Goal: Task Accomplishment & Management: Use online tool/utility

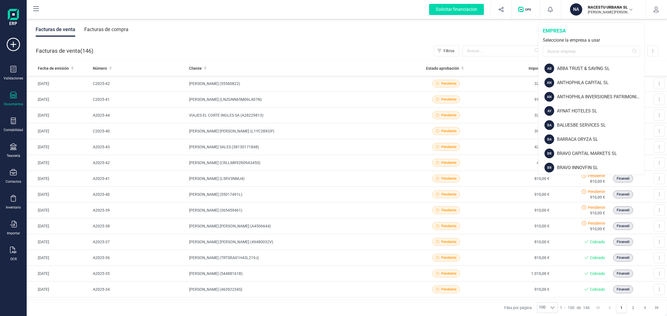
click at [431, 316] on html "Solicitar financiación Validaciones Documentos Documentos Presupuestos Pedidos …" at bounding box center [333, 158] width 667 height 316
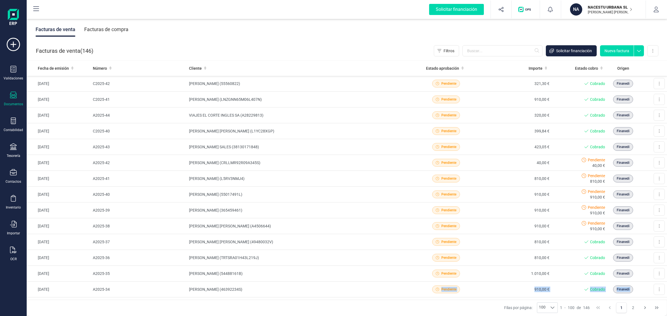
click at [596, 5] on p "NACESTU URBANA SL" at bounding box center [609, 7] width 44 height 6
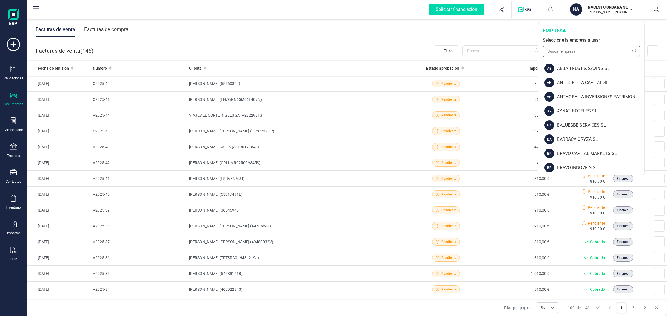
click at [549, 55] on input "text" at bounding box center [590, 51] width 97 height 11
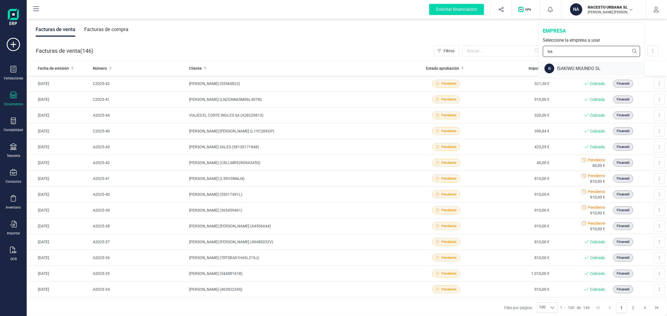
type input "isa"
click at [579, 66] on div "ISAKIWO MUUNDO SL" at bounding box center [600, 68] width 87 height 7
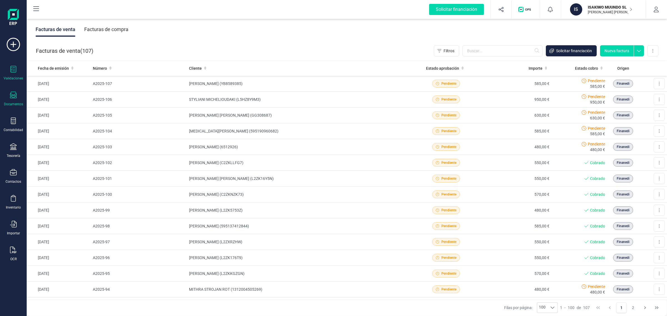
click at [7, 72] on div "Validaciones" at bounding box center [13, 73] width 22 height 15
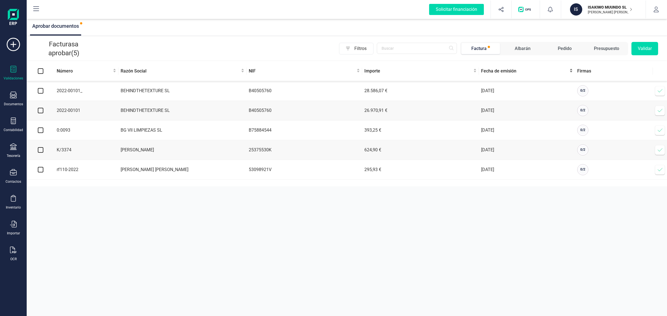
click at [494, 71] on span "Fecha de emisión" at bounding box center [524, 71] width 87 height 7
click at [500, 72] on span "Fecha de emisión" at bounding box center [524, 71] width 87 height 7
click at [498, 71] on span "Fecha de emisión" at bounding box center [524, 71] width 87 height 7
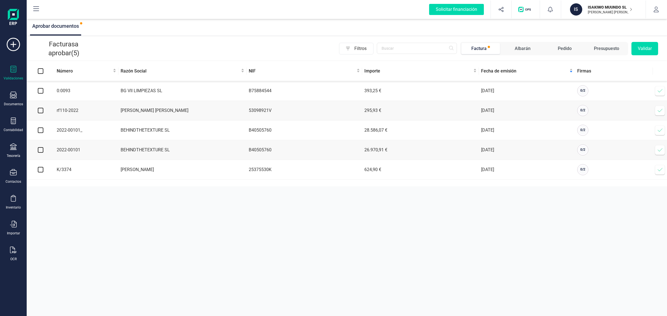
click at [38, 92] on input "checkbox" at bounding box center [41, 91] width 6 height 6
checkbox input "true"
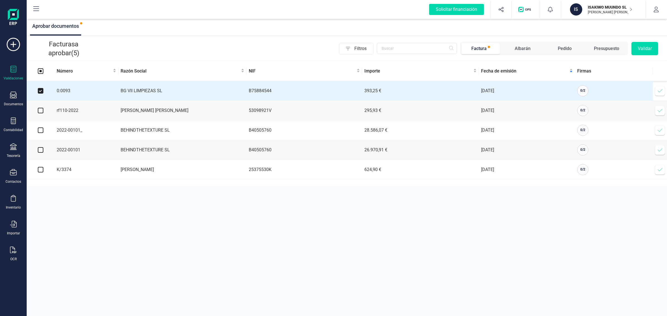
click at [650, 49] on button "Validar" at bounding box center [644, 48] width 27 height 13
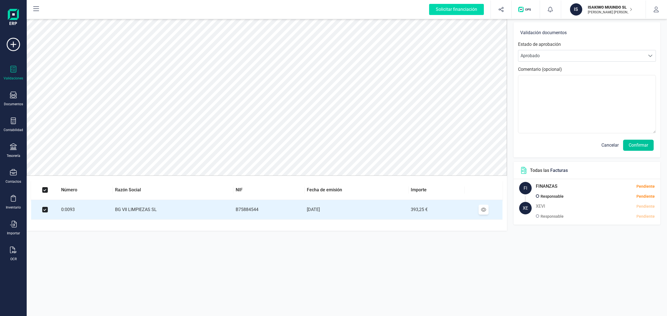
click at [639, 147] on button "Confirmar" at bounding box center [638, 145] width 31 height 11
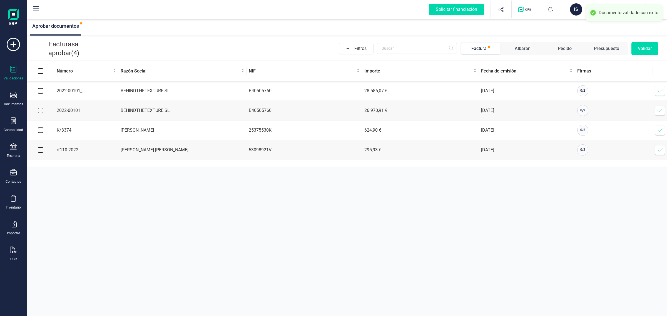
click at [573, 12] on div "IS" at bounding box center [576, 9] width 12 height 12
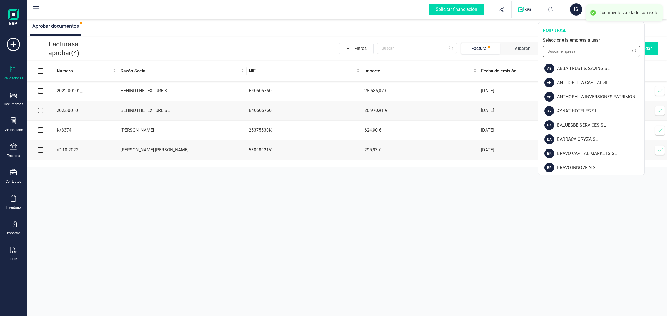
click at [567, 50] on input "text" at bounding box center [590, 51] width 97 height 11
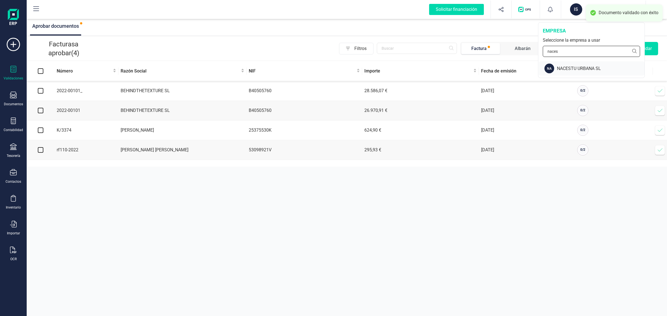
type input "naces"
click at [572, 70] on div "NACESTU URBANA SL" at bounding box center [600, 68] width 87 height 7
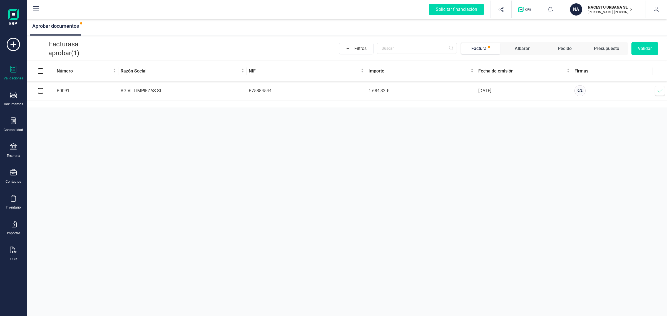
click at [44, 92] on td at bounding box center [41, 91] width 28 height 20
click at [39, 89] on input "checkbox" at bounding box center [41, 91] width 6 height 6
checkbox input "true"
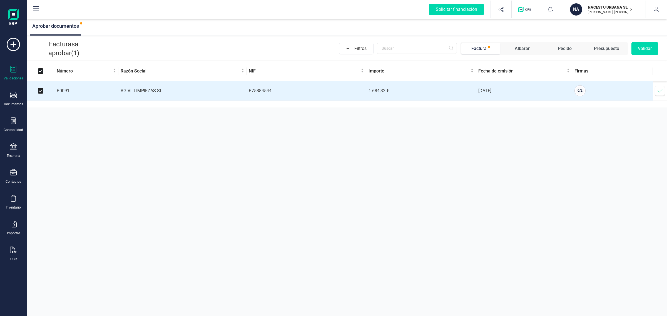
click at [642, 48] on button "Validar" at bounding box center [644, 48] width 27 height 13
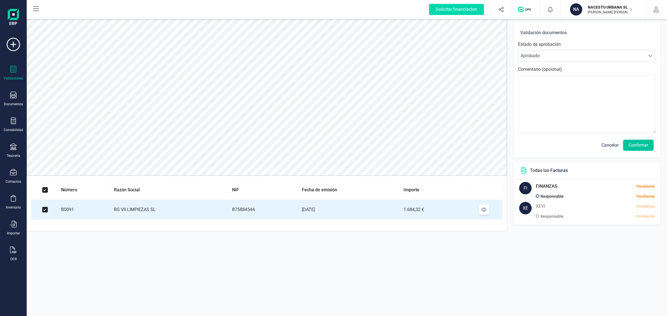
click at [644, 142] on button "Confirmar" at bounding box center [638, 145] width 31 height 11
click at [642, 144] on button "Confirmar" at bounding box center [638, 145] width 31 height 11
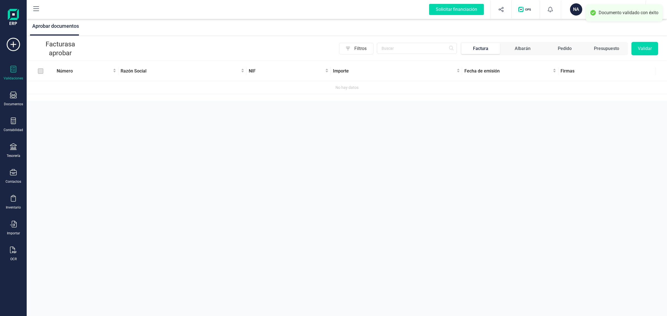
click at [578, 6] on div "NA" at bounding box center [576, 9] width 12 height 12
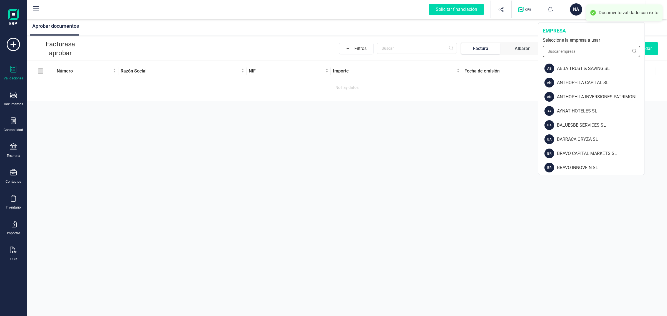
click at [564, 50] on input "text" at bounding box center [590, 51] width 97 height 11
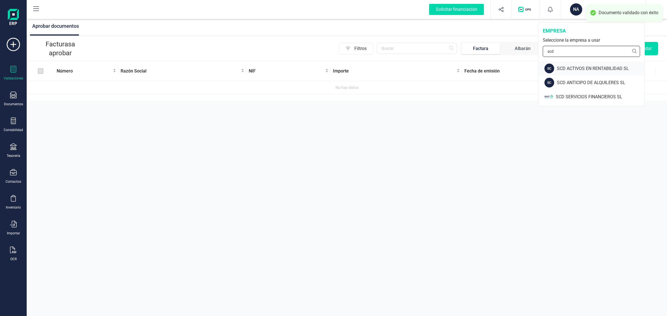
type input "scd"
click at [577, 67] on div "SCD ACTIVOS EN RENTABILIDAD SL" at bounding box center [600, 68] width 87 height 7
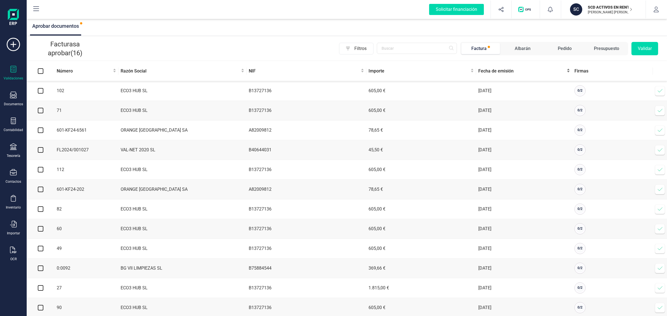
click at [501, 74] on div "Fecha de emisión" at bounding box center [524, 71] width 92 height 7
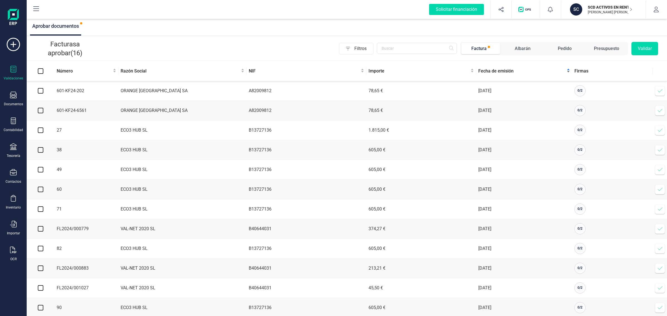
click at [501, 74] on div "Fecha de emisión" at bounding box center [524, 71] width 92 height 7
click at [41, 91] on input "checkbox" at bounding box center [41, 91] width 6 height 6
checkbox input "true"
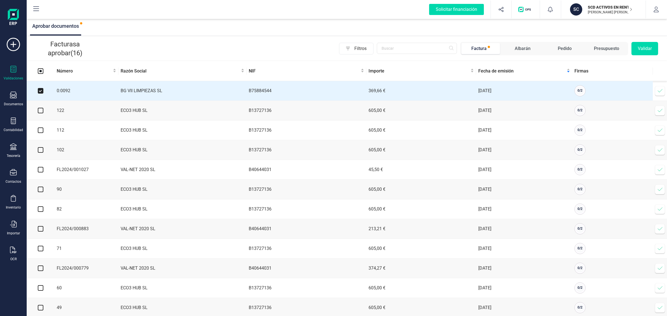
click at [643, 52] on button "Validar" at bounding box center [644, 48] width 27 height 13
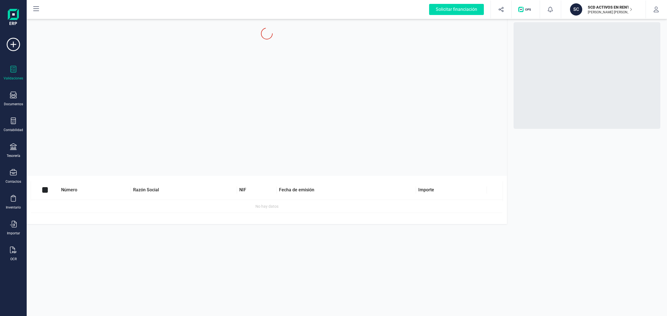
checkbox input "true"
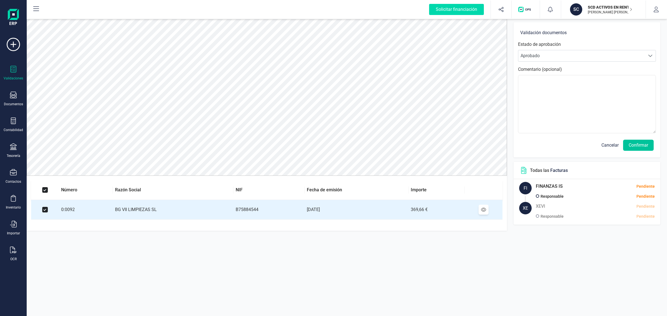
click at [641, 144] on button "Confirmar" at bounding box center [638, 145] width 31 height 11
click at [638, 146] on button "Confirmar" at bounding box center [638, 145] width 31 height 11
